Goal: Task Accomplishment & Management: Manage account settings

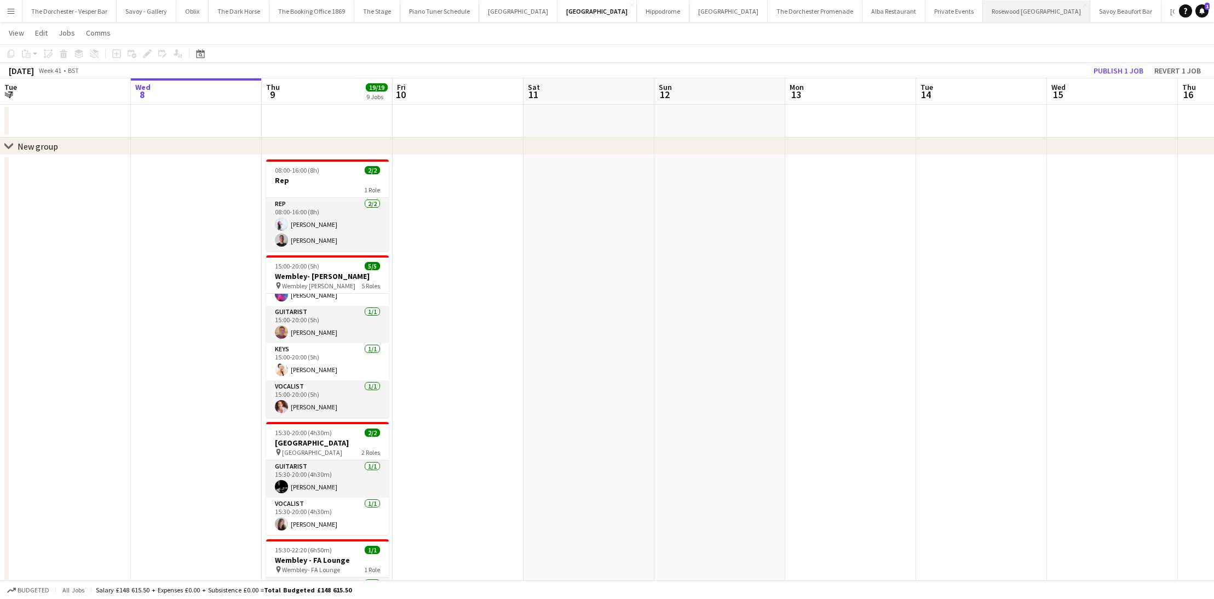
scroll to position [19, 0]
click at [925, 3] on button "Private Events Close" at bounding box center [953, 11] width 57 height 21
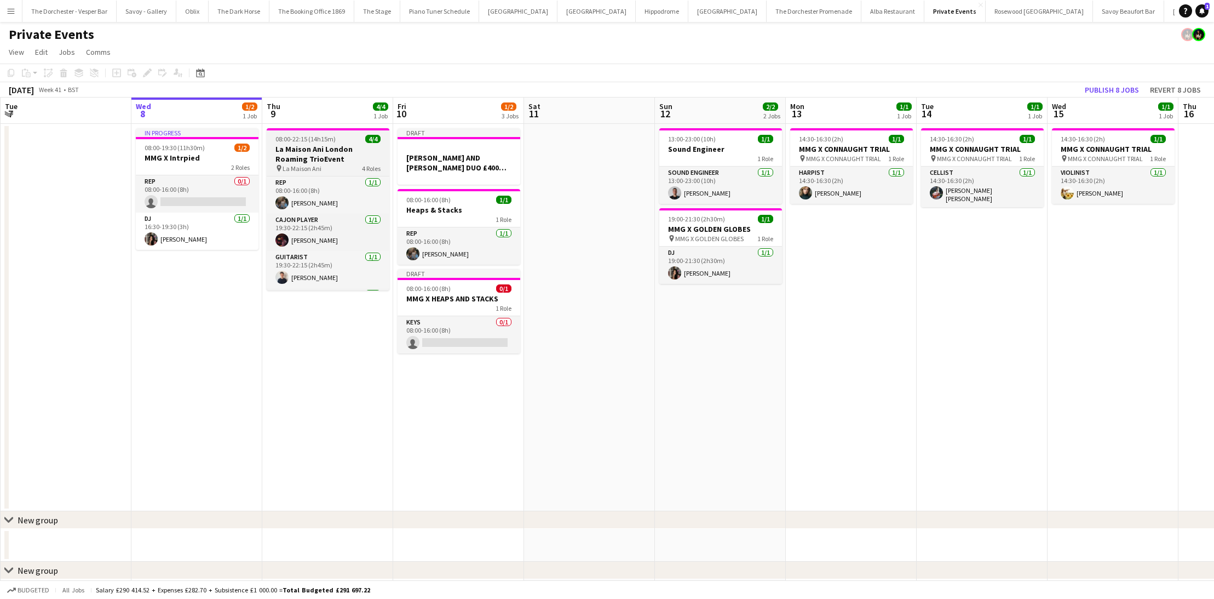
click at [315, 160] on h3 "La Maison Ani London Roaming TrioEvent" at bounding box center [328, 154] width 123 height 20
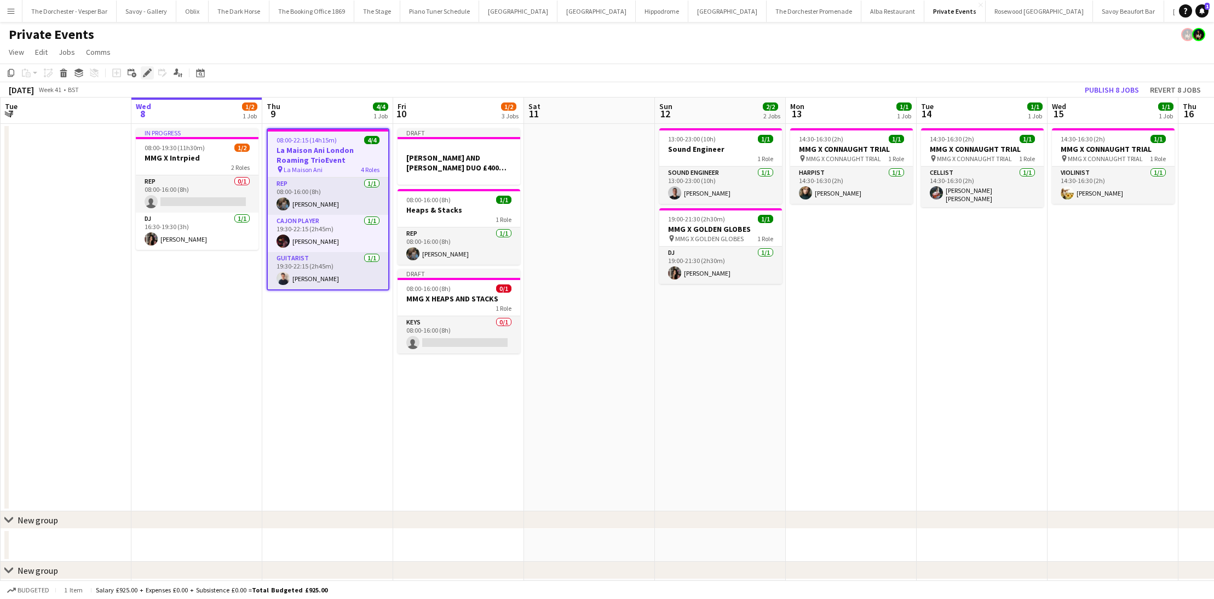
click at [142, 72] on div "Edit" at bounding box center [147, 72] width 13 height 13
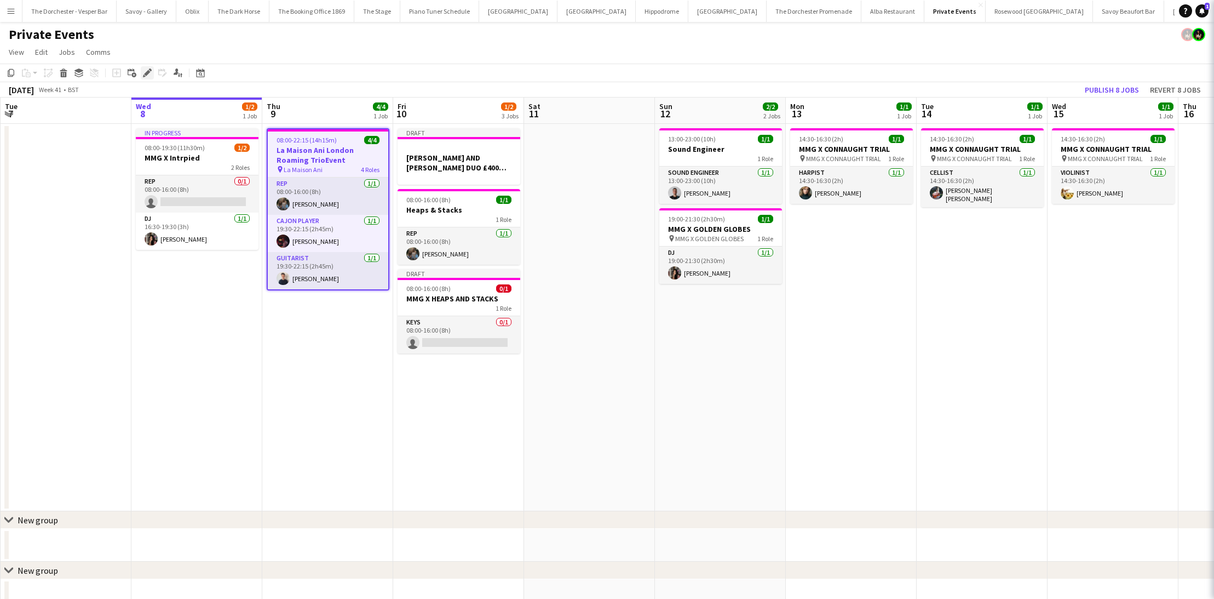
type input "**********"
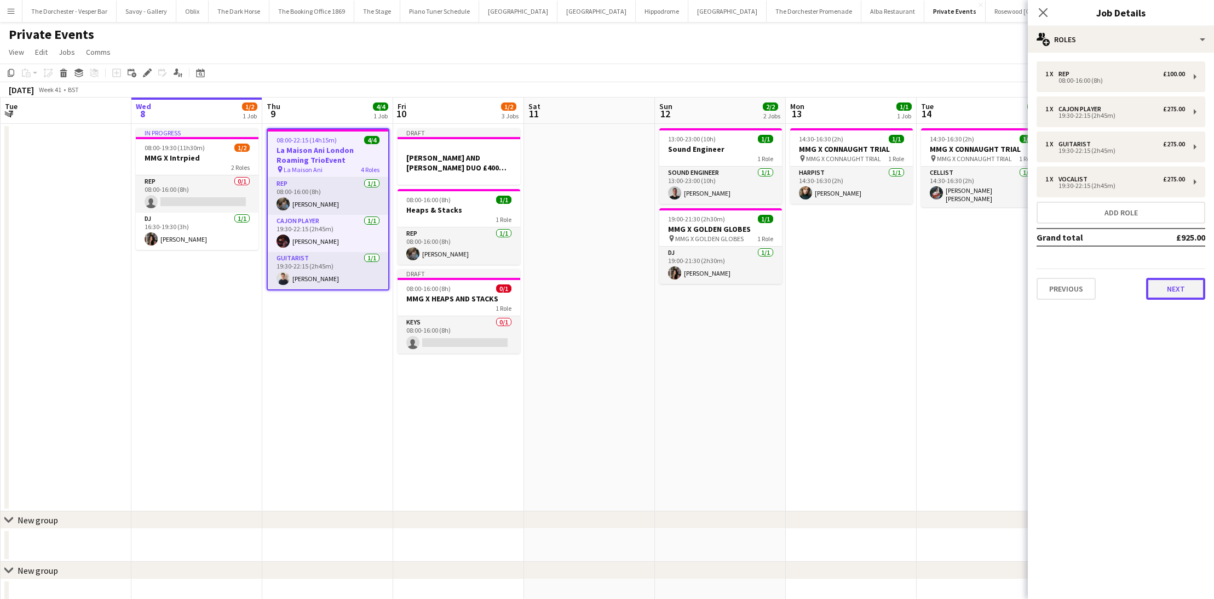
click at [1177, 290] on button "Next" at bounding box center [1175, 289] width 59 height 22
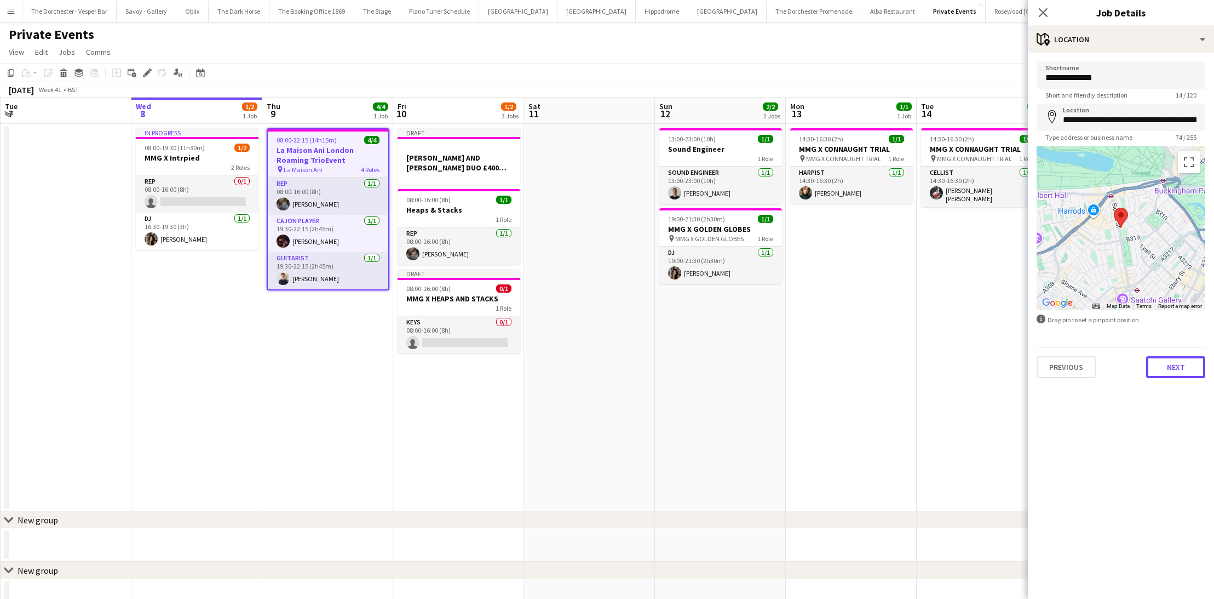
click at [1155, 358] on button "Next" at bounding box center [1175, 367] width 59 height 22
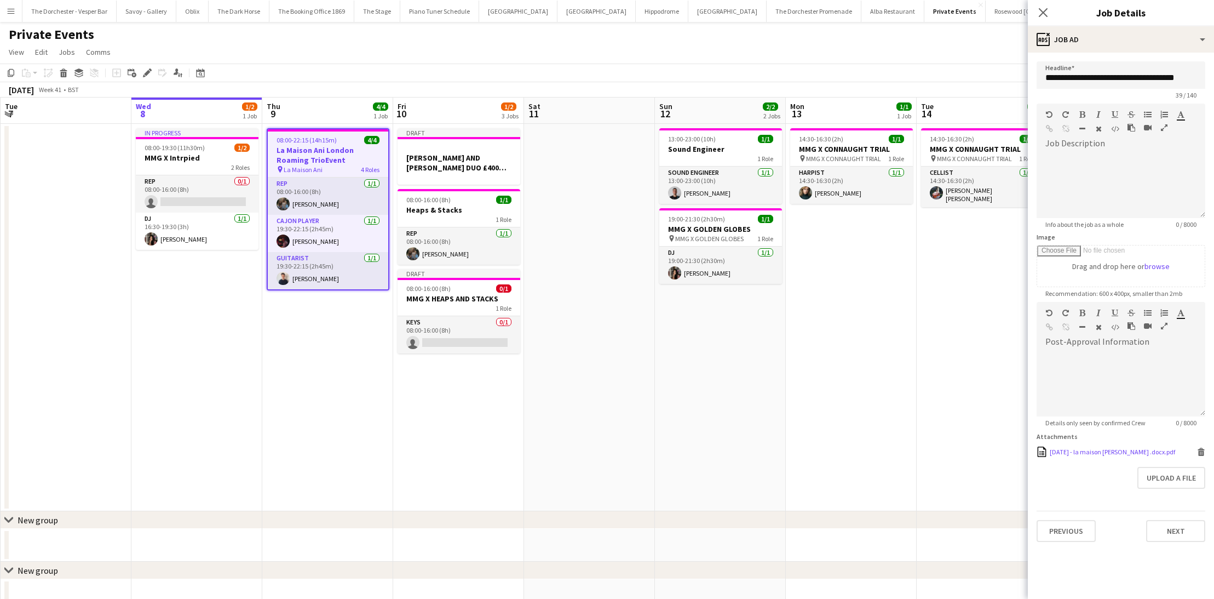
click at [1113, 452] on div "[DATE] - la maison [PERSON_NAME] .docx.pdf" at bounding box center [1112, 451] width 125 height 8
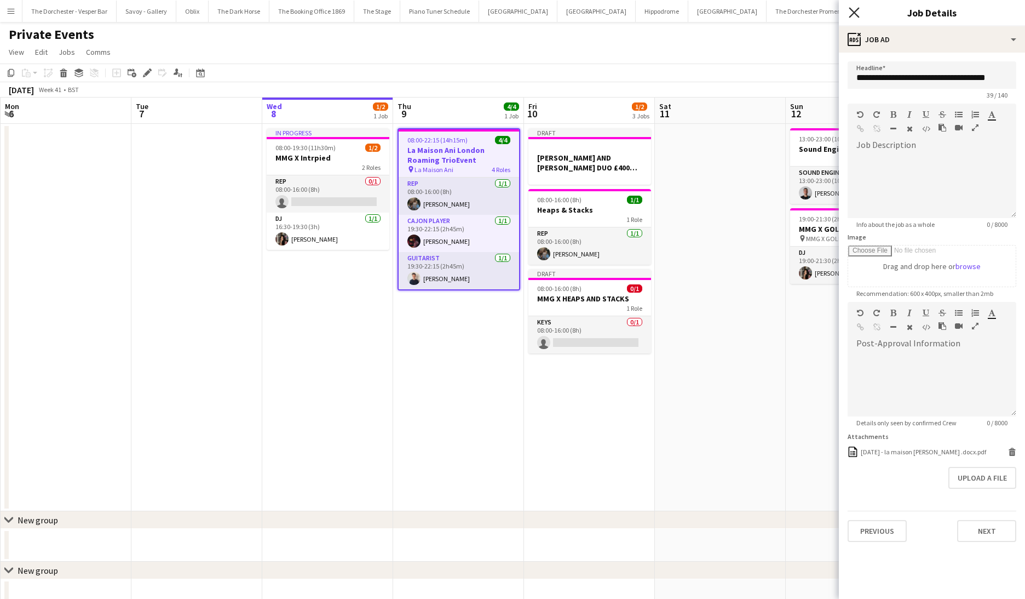
click at [855, 11] on icon at bounding box center [854, 12] width 10 height 10
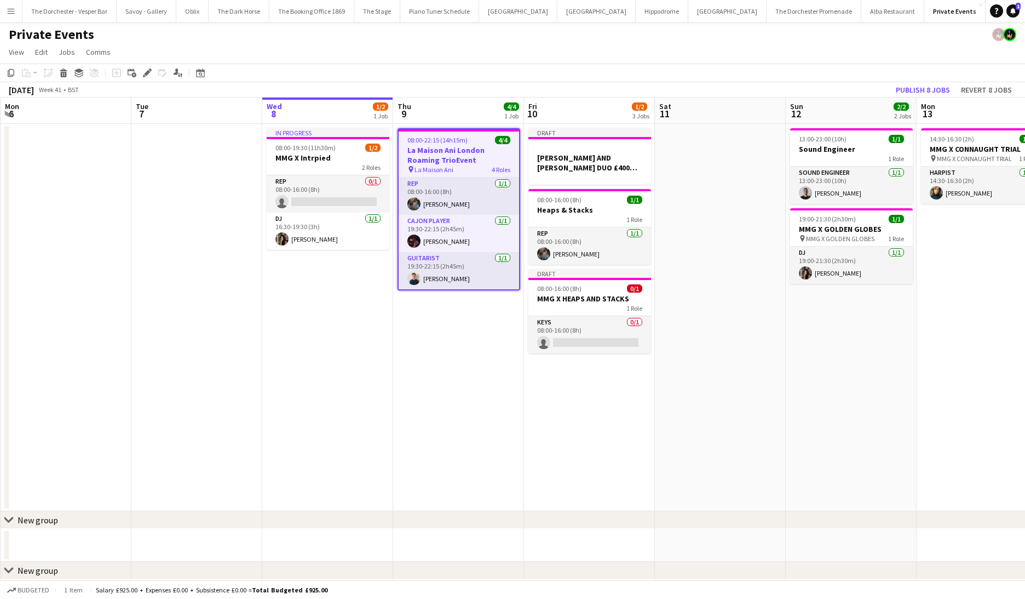
click at [357, 279] on app-date-cell "In progress 08:00-19:30 (11h30m) 1/2 MMG X Intrpied 2 Roles Rep 0/1 08:00-16:00…" at bounding box center [327, 317] width 131 height 387
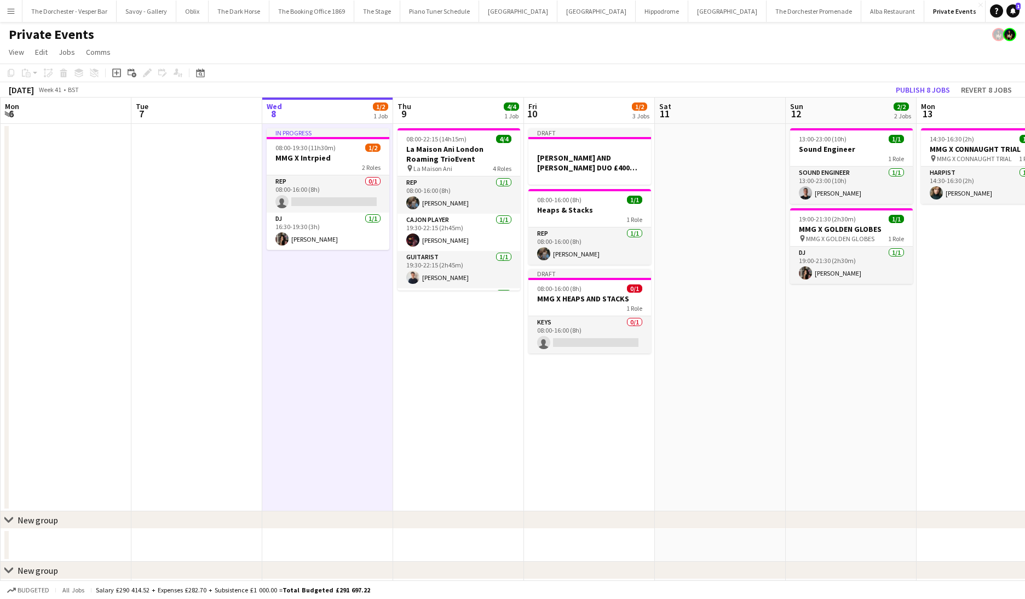
click at [411, 311] on app-date-cell "08:00-22:15 (14h15m) 4/4 La Maison Ani London Roaming TrioEvent pin La Maison A…" at bounding box center [458, 317] width 131 height 387
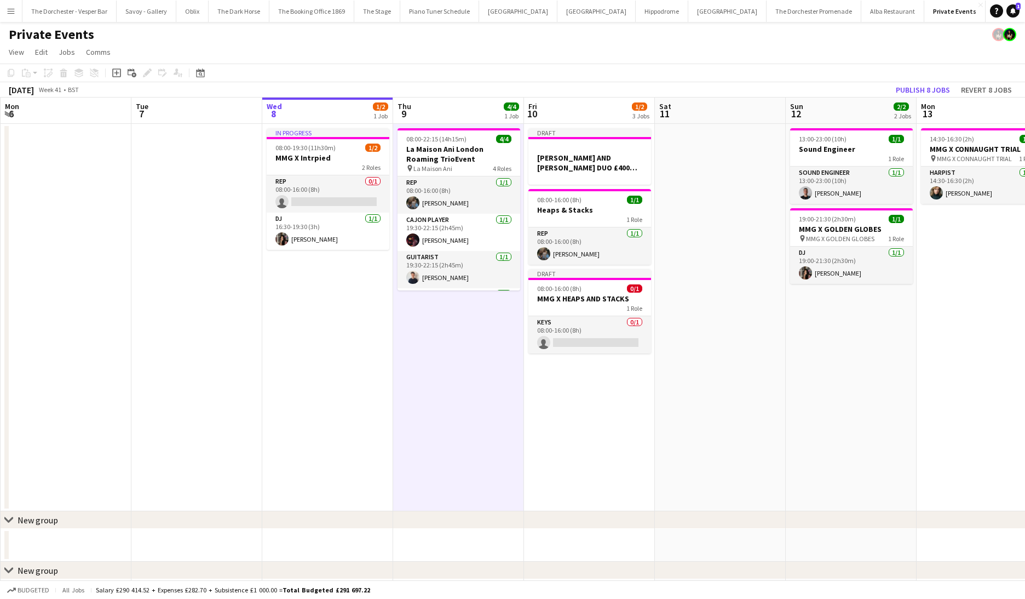
click at [331, 309] on app-date-cell "In progress 08:00-19:30 (11h30m) 1/2 MMG X Intrpied 2 Roles Rep 0/1 08:00-16:00…" at bounding box center [327, 317] width 131 height 387
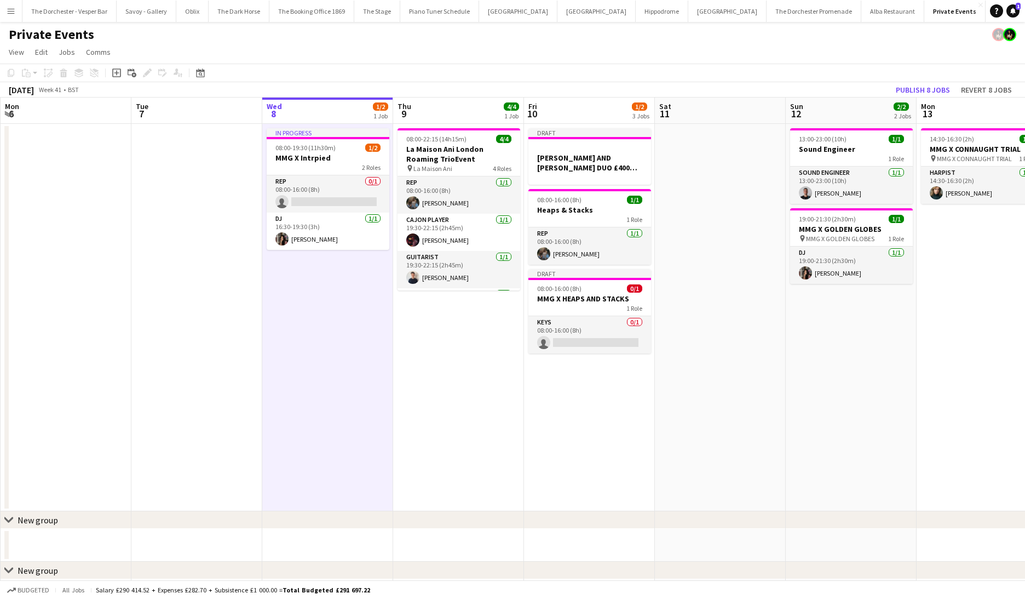
click at [476, 343] on app-date-cell "08:00-22:15 (14h15m) 4/4 La Maison Ani London Roaming TrioEvent pin La Maison A…" at bounding box center [458, 317] width 131 height 387
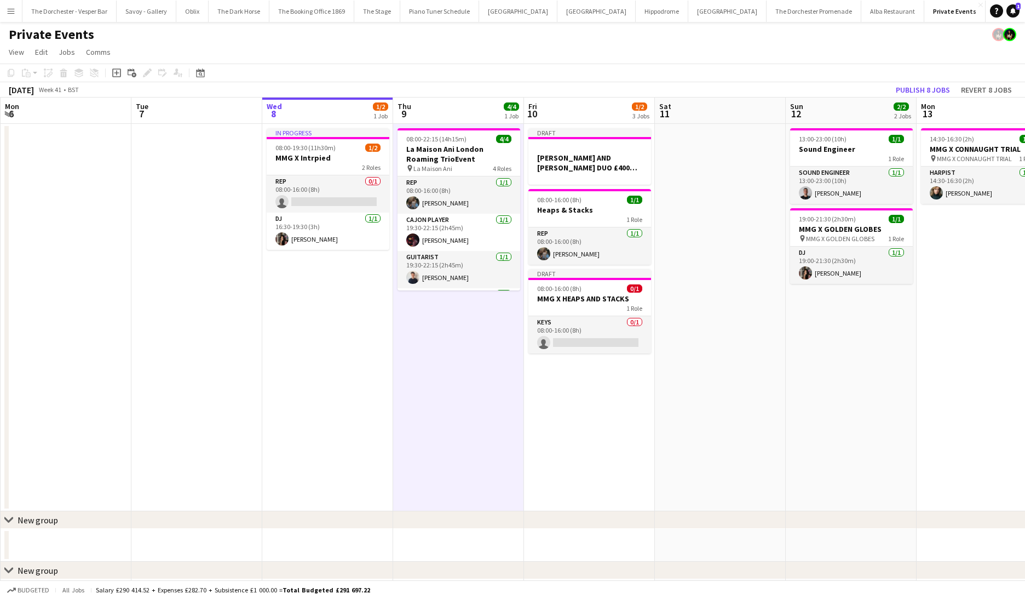
click at [335, 324] on app-date-cell "In progress 08:00-19:30 (11h30m) 1/2 MMG X Intrpied 2 Roles Rep 0/1 08:00-16:00…" at bounding box center [327, 317] width 131 height 387
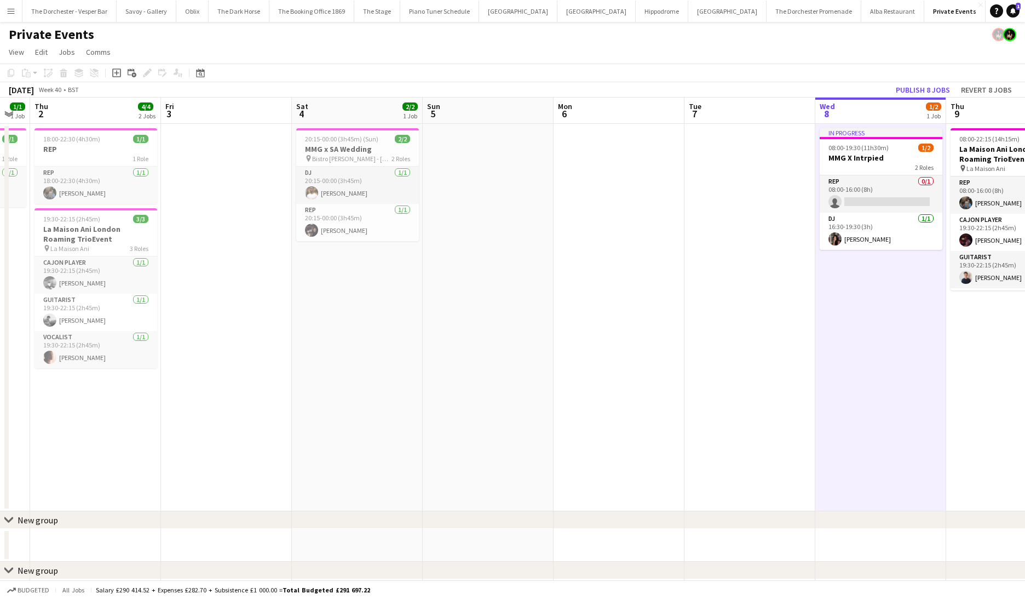
scroll to position [0, 435]
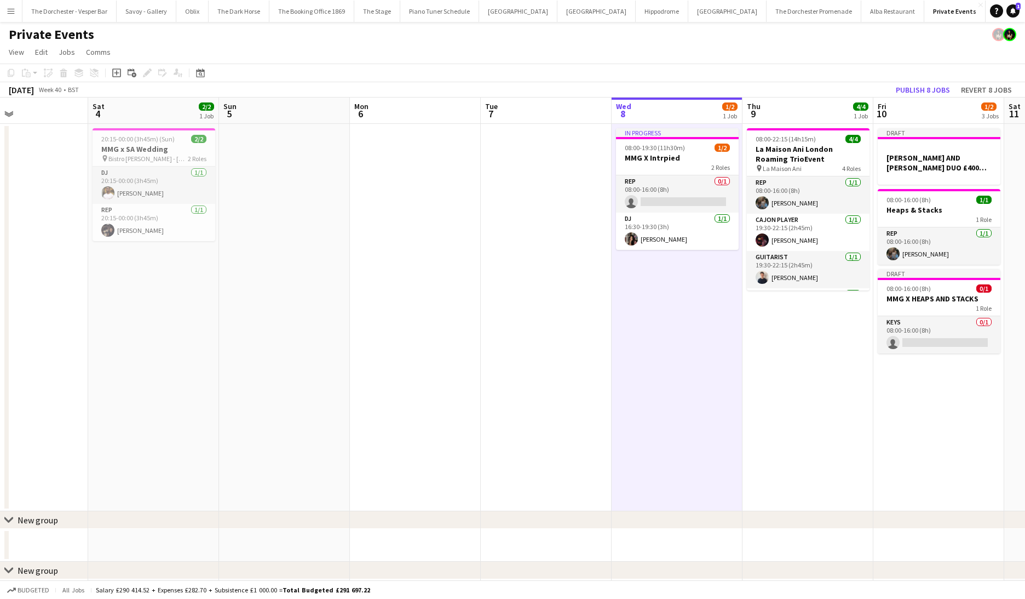
click at [478, 317] on app-date-cell at bounding box center [415, 317] width 131 height 387
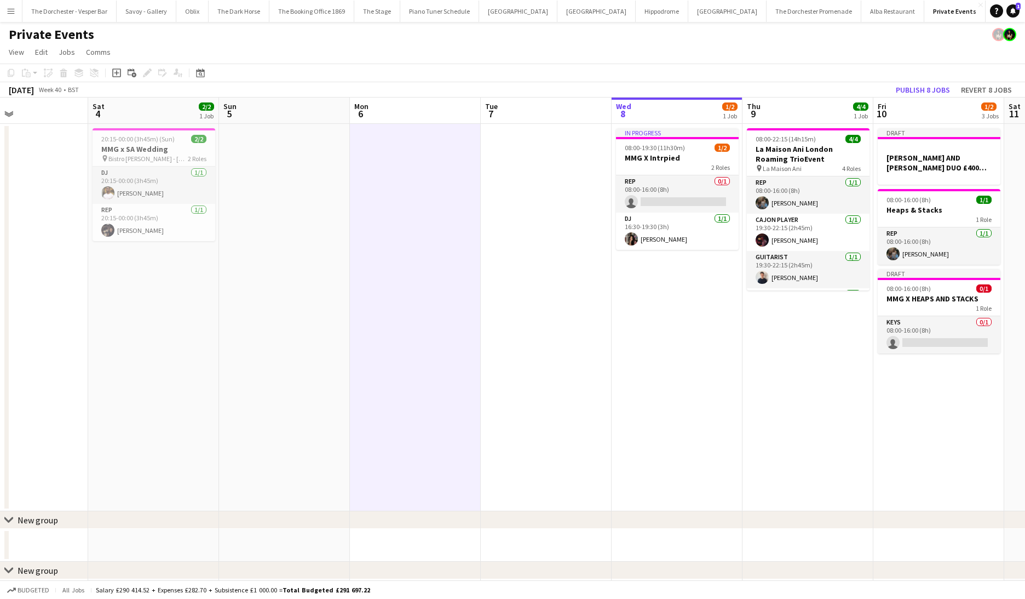
click at [520, 326] on app-date-cell at bounding box center [546, 317] width 131 height 387
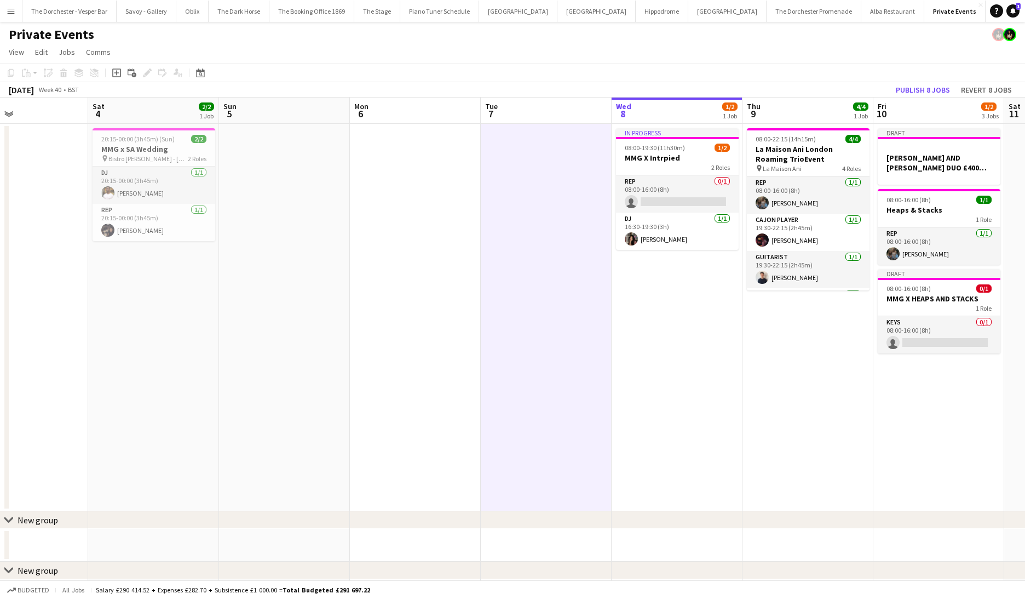
scroll to position [0, 390]
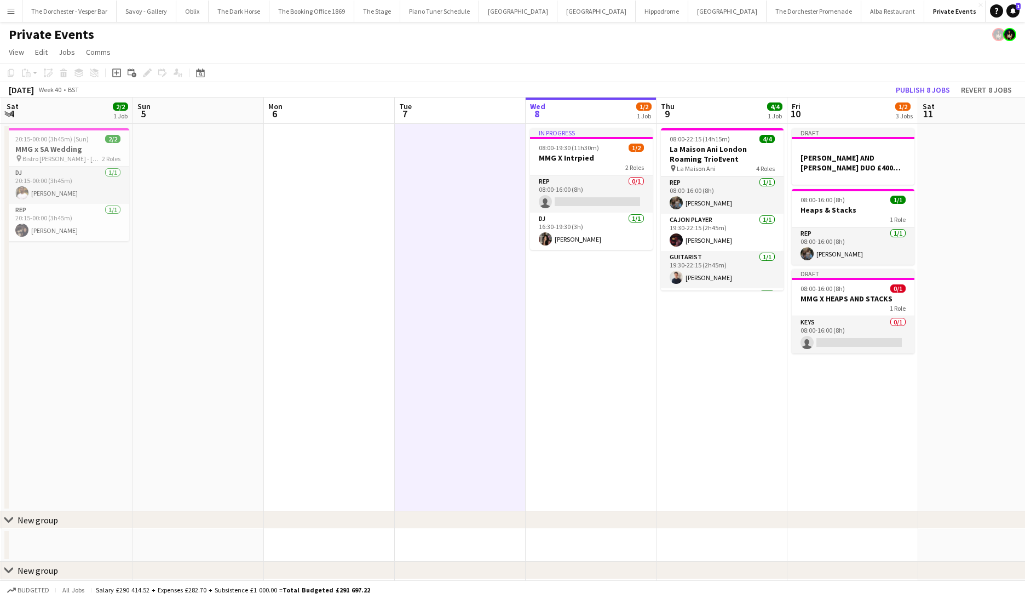
click at [564, 337] on app-date-cell "In progress 08:00-19:30 (11h30m) 1/2 MMG X Intrpied 2 Roles Rep 0/1 08:00-16:00…" at bounding box center [591, 317] width 131 height 387
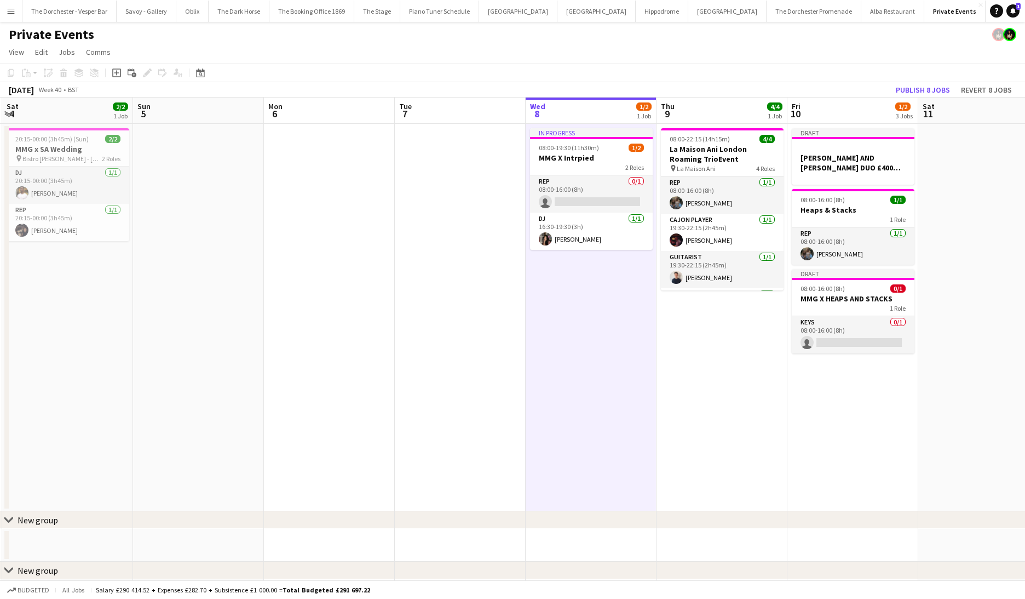
click at [468, 333] on app-date-cell at bounding box center [460, 317] width 131 height 387
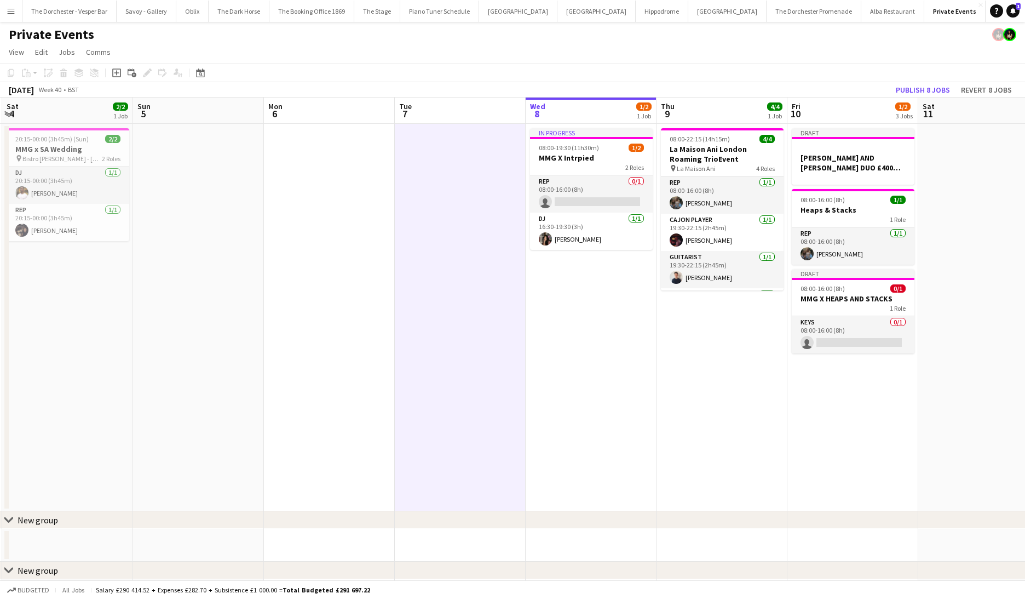
click at [364, 329] on app-date-cell at bounding box center [329, 317] width 131 height 387
